Goal: Task Accomplishment & Management: Complete application form

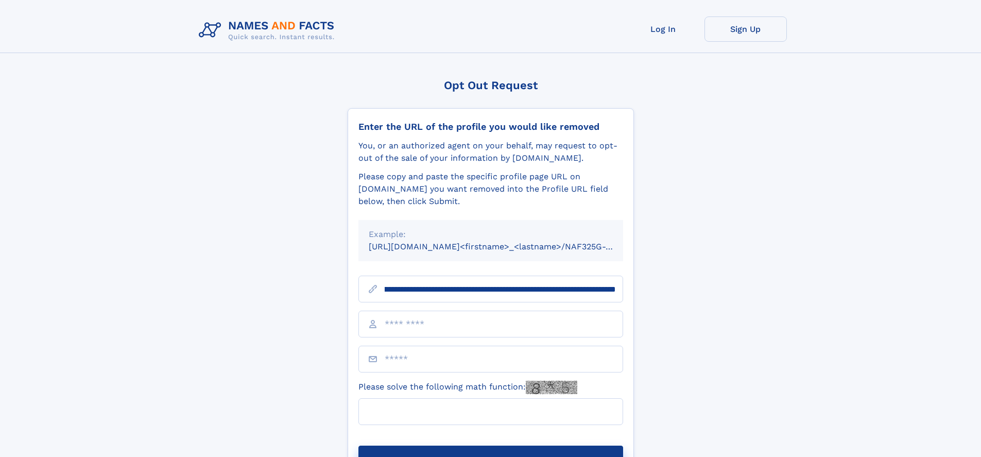
scroll to position [0, 116]
type input "**********"
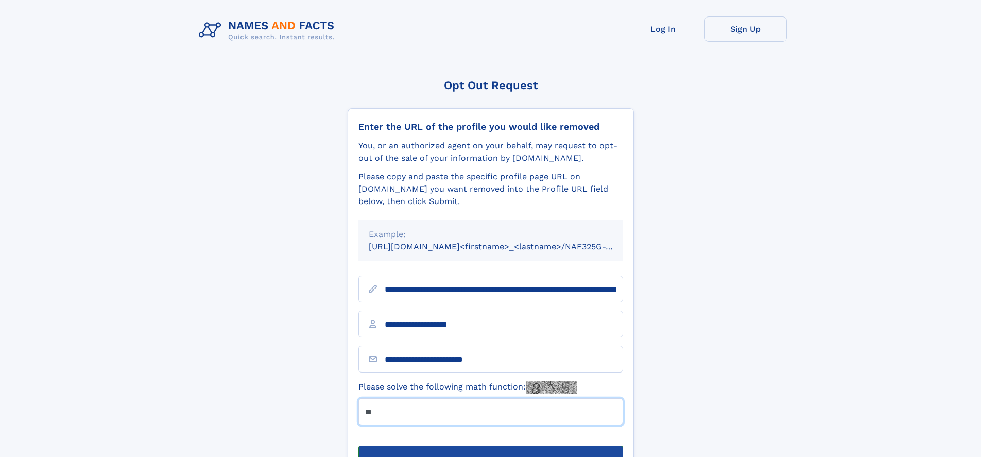
type input "**"
click at [490, 446] on button "Submit Opt Out Request" at bounding box center [491, 462] width 265 height 33
